Goal: Transaction & Acquisition: Download file/media

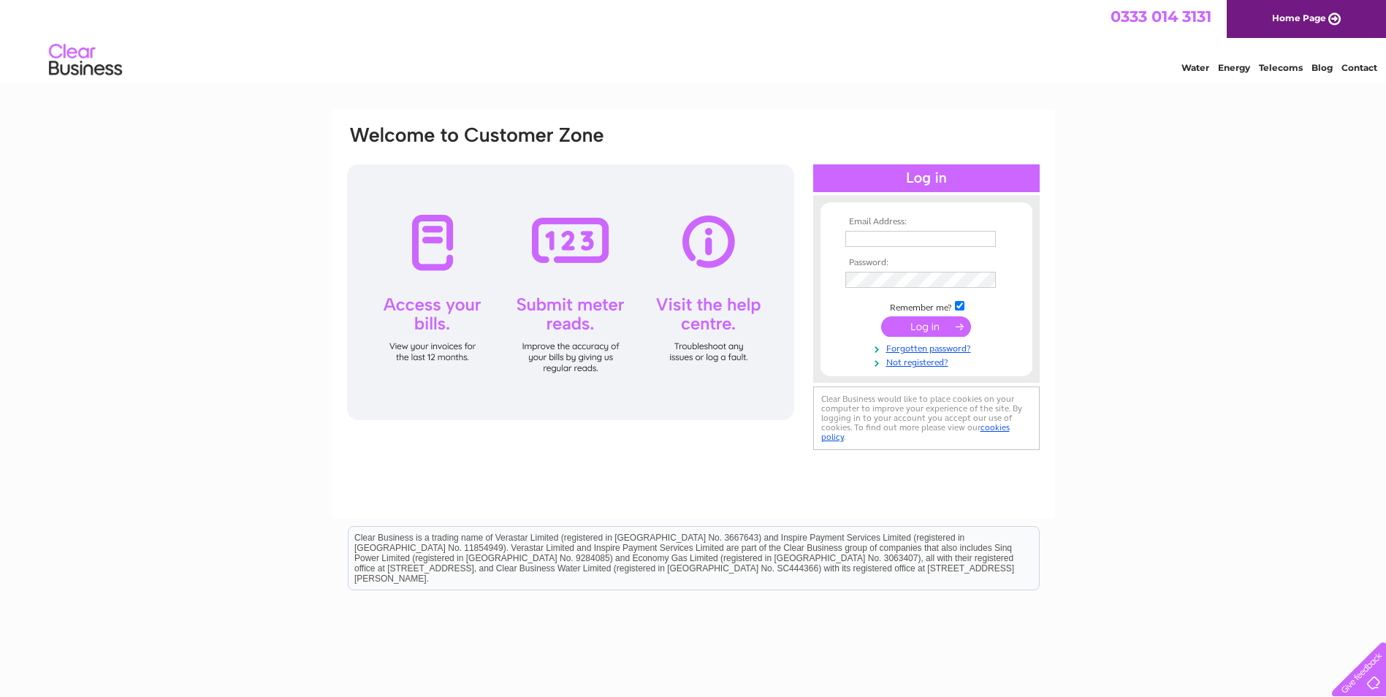
type input "HELEN@TANUNIQUE.CO.UK"
click at [914, 327] on input "submit" at bounding box center [926, 326] width 90 height 20
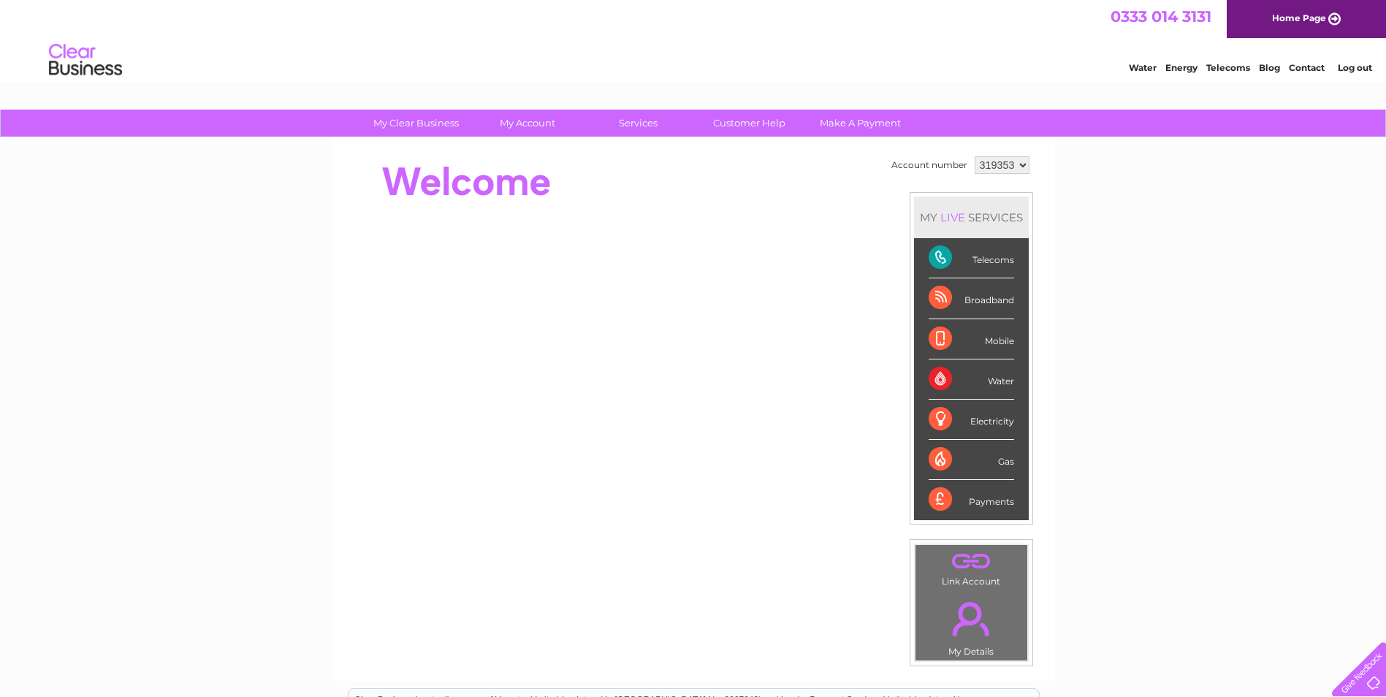
click at [1025, 167] on select "319353 440507 448557 449929" at bounding box center [1002, 165] width 55 height 18
click at [975, 156] on select "319353 440507 448557 449929" at bounding box center [1002, 165] width 55 height 18
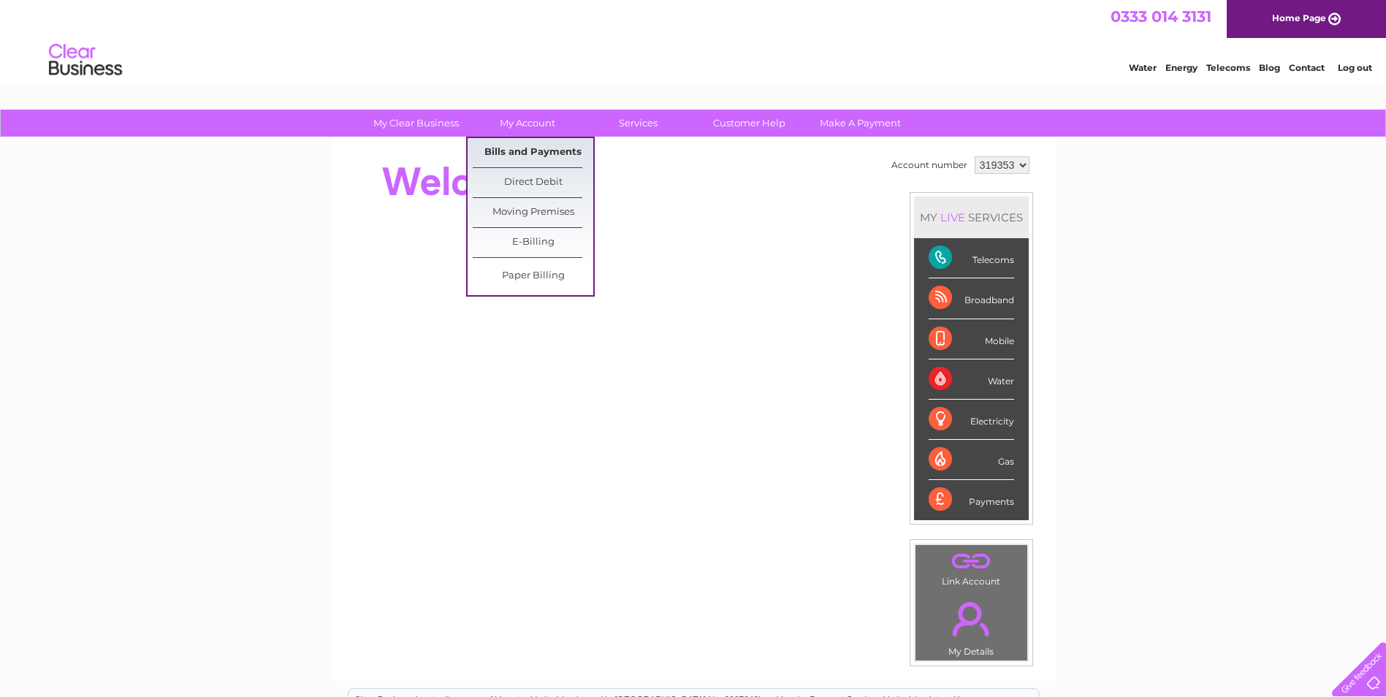
click at [533, 147] on link "Bills and Payments" at bounding box center [533, 152] width 121 height 29
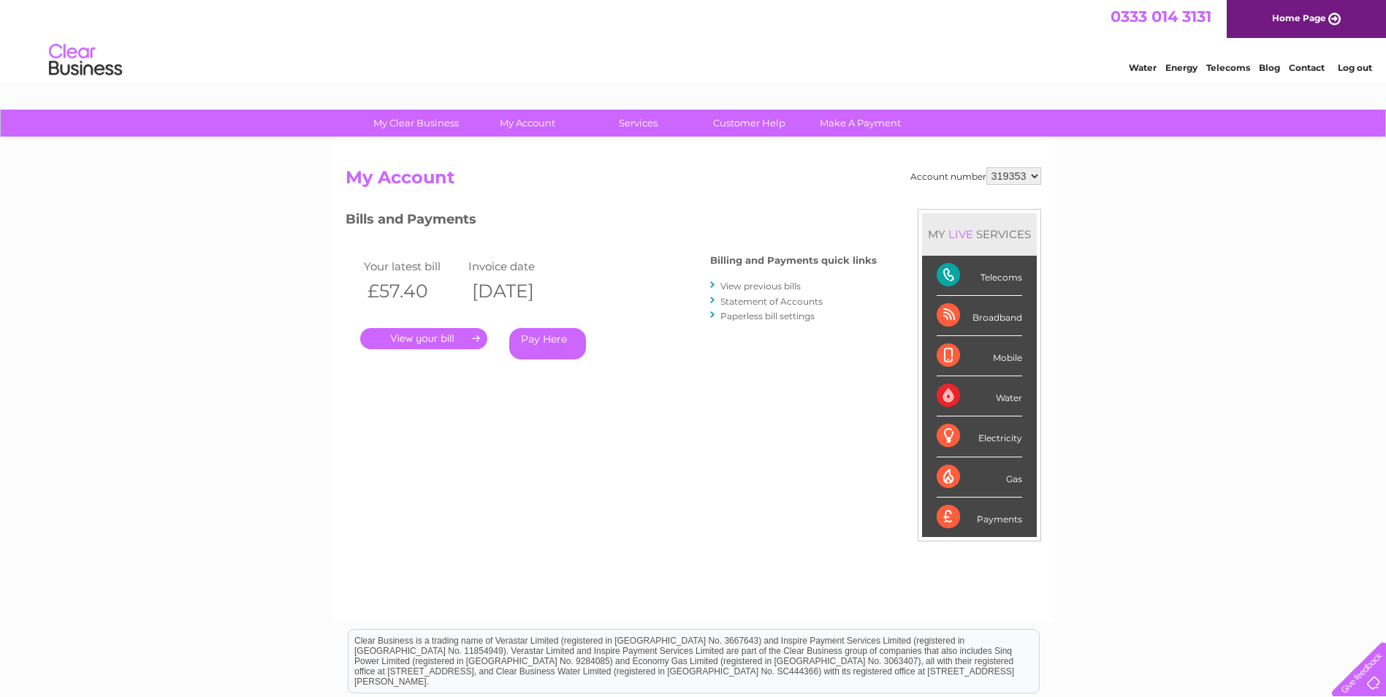
click at [745, 288] on link "View previous bills" at bounding box center [760, 286] width 80 height 11
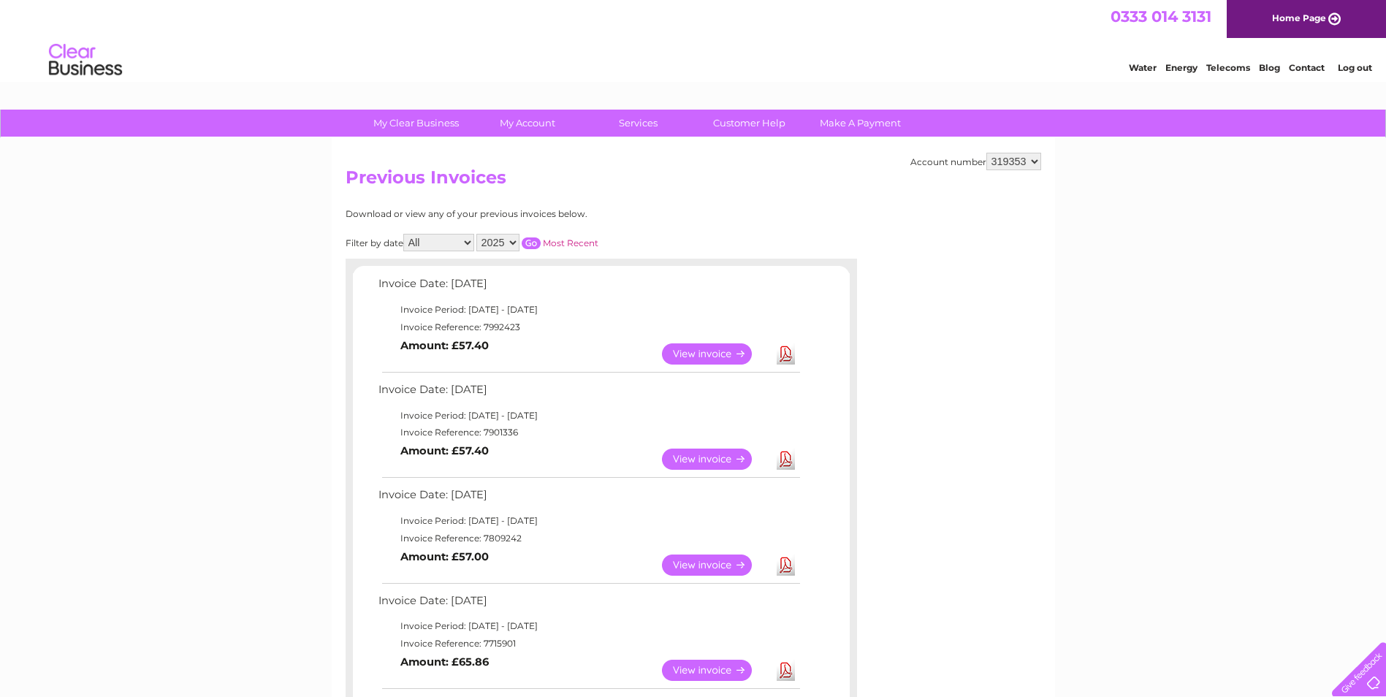
click at [784, 457] on link "Download" at bounding box center [786, 459] width 18 height 21
click at [787, 352] on link "Download" at bounding box center [786, 353] width 18 height 21
click at [784, 566] on link "Download" at bounding box center [786, 565] width 18 height 21
